Goal: Communication & Community: Answer question/provide support

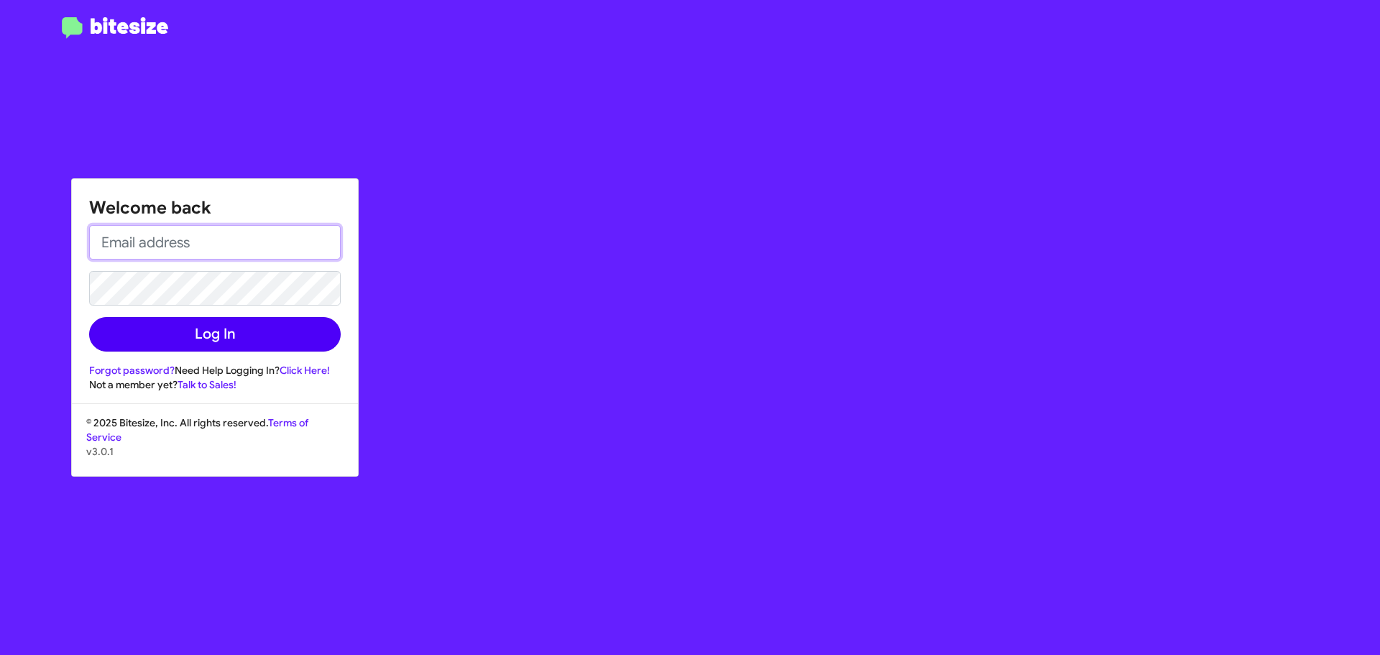
type input "[EMAIL_ADDRESS][DOMAIN_NAME]"
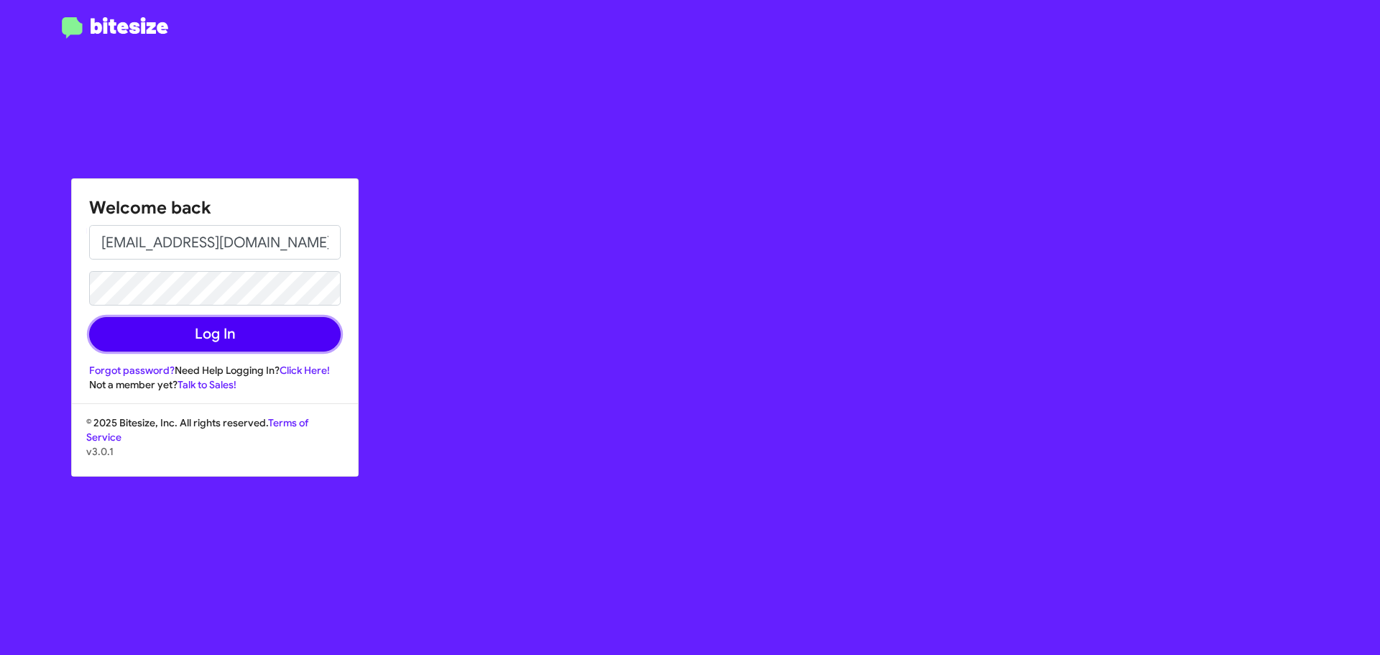
click at [235, 325] on button "Log In" at bounding box center [215, 334] width 252 height 35
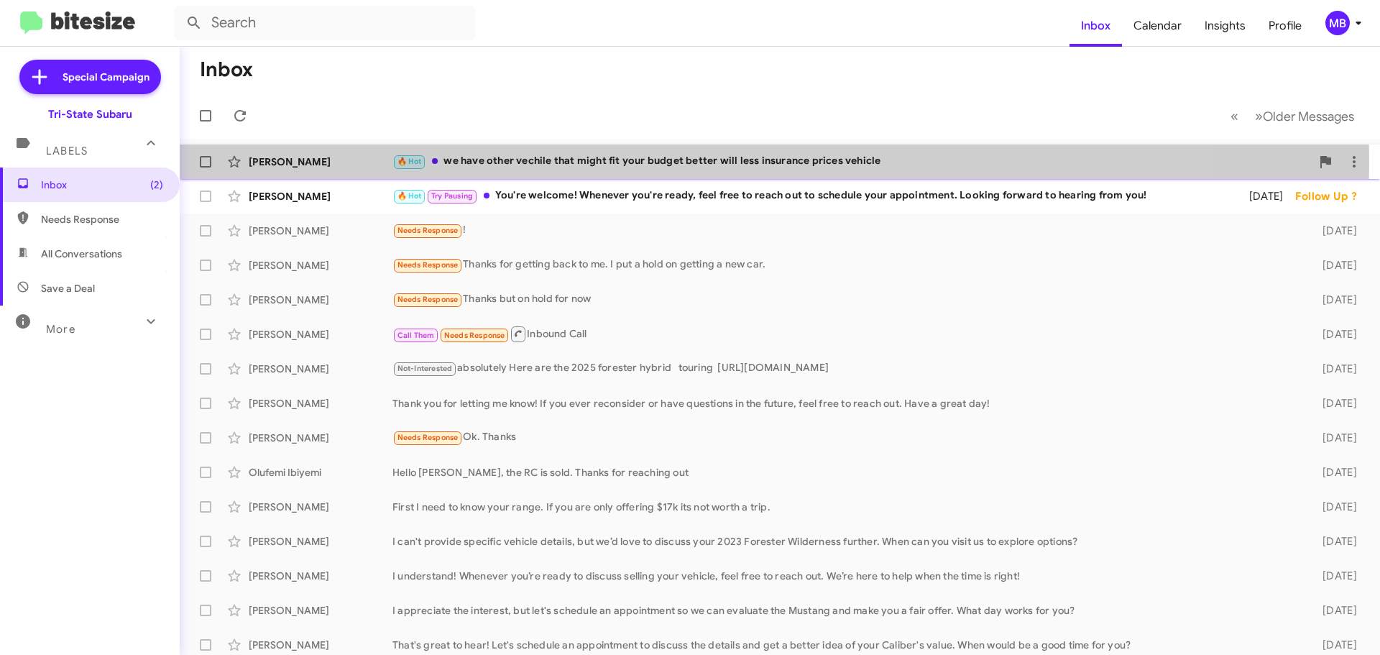
drag, startPoint x: 1380, startPoint y: 55, endPoint x: 561, endPoint y: 162, distance: 825.7
click at [561, 162] on div "🔥 Hot we have other vechile that might fit your budget better will less insuran…" at bounding box center [852, 161] width 919 height 17
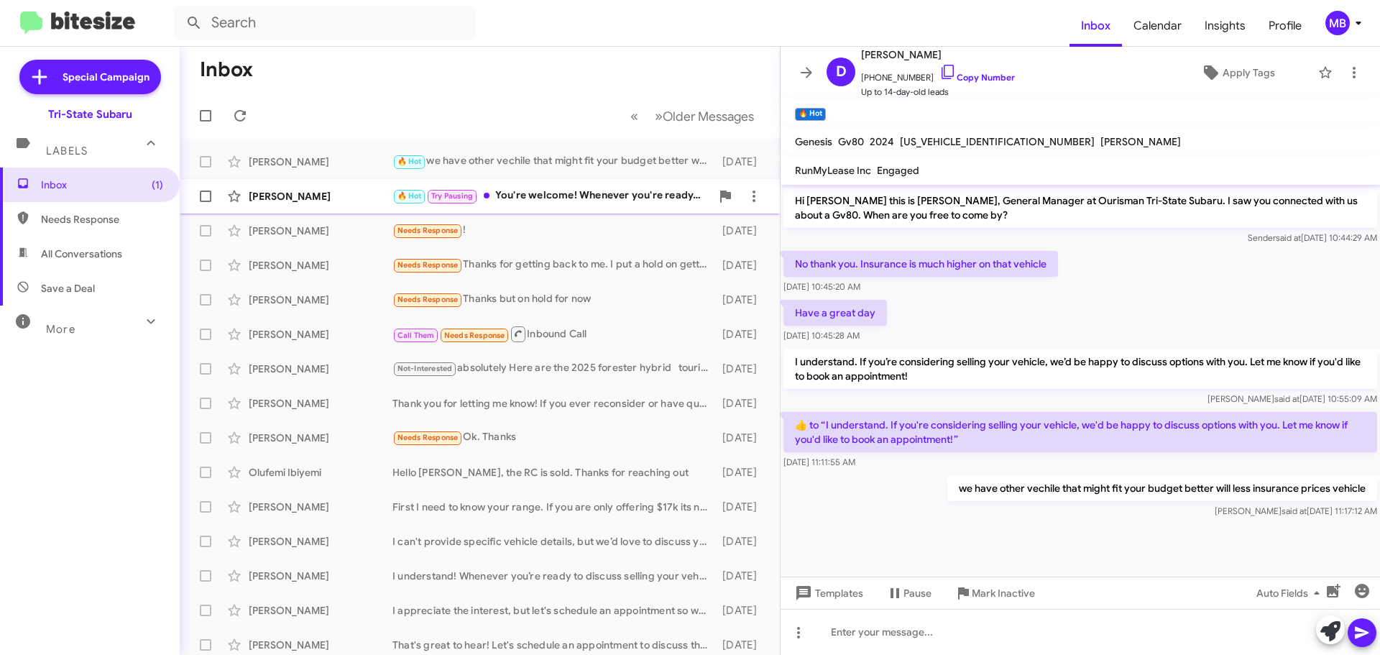
click at [510, 188] on div "🔥 Hot Try Pausing You're welcome! Whenever you're ready, feel free to reach out…" at bounding box center [552, 196] width 318 height 17
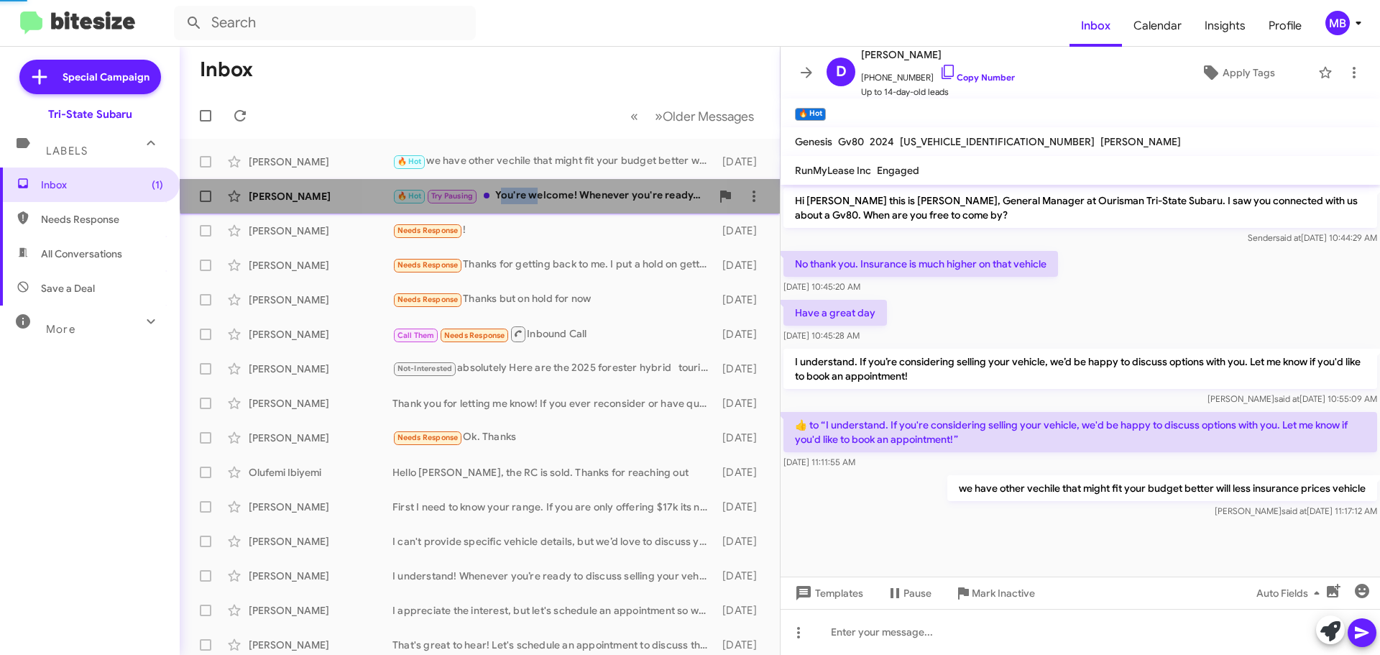
click at [510, 188] on div "🔥 Hot Try Pausing You're welcome! Whenever you're ready, feel free to reach out…" at bounding box center [552, 196] width 318 height 17
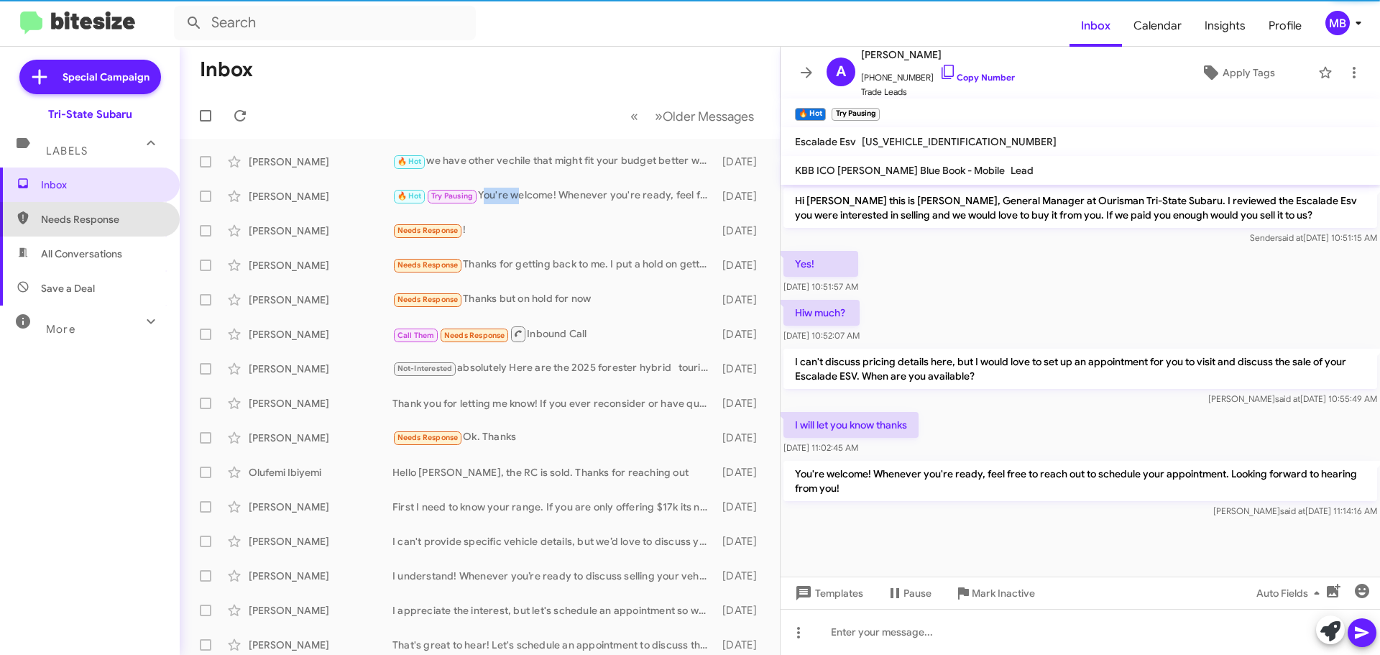
drag, startPoint x: 127, startPoint y: 218, endPoint x: 121, endPoint y: 214, distance: 7.4
click at [127, 218] on span "Needs Response" at bounding box center [102, 219] width 122 height 14
type input "in:needs-response"
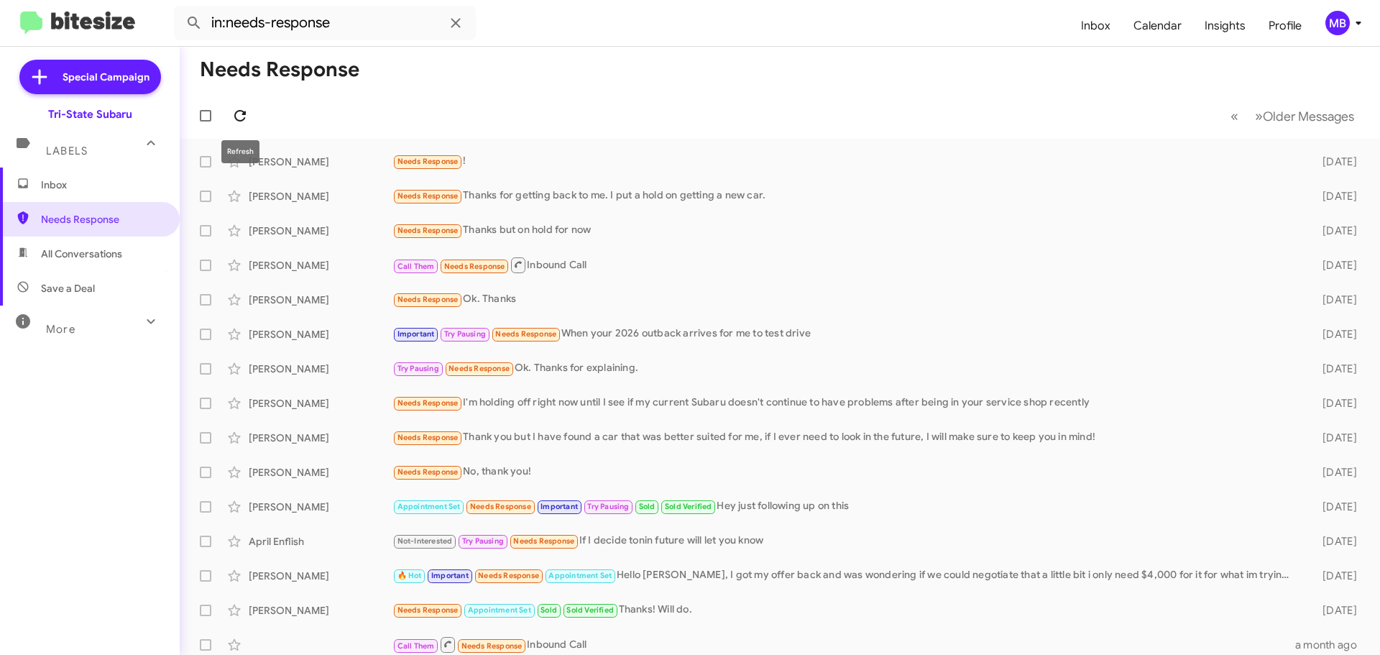
click at [233, 117] on icon at bounding box center [239, 115] width 17 height 17
